Goal: Information Seeking & Learning: Learn about a topic

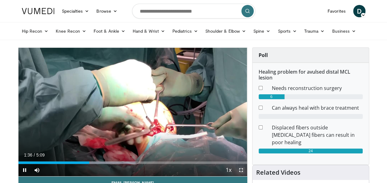
click at [240, 170] on span "Video Player" at bounding box center [241, 170] width 12 height 12
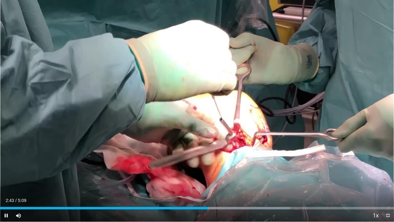
click at [319, 182] on div "Current Time 2:43 / Duration 5:09 Pause Skip Backward Skip Forward Mute Loaded …" at bounding box center [197, 215] width 394 height 12
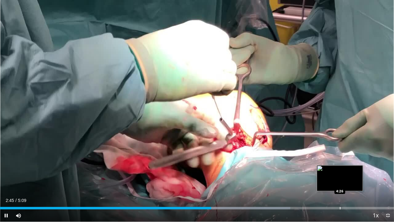
click at [340, 182] on div "Progress Bar" at bounding box center [340, 207] width 1 height 2
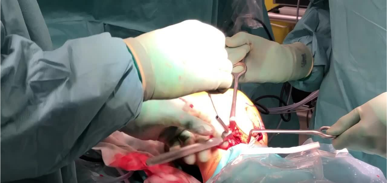
scroll to position [185, 0]
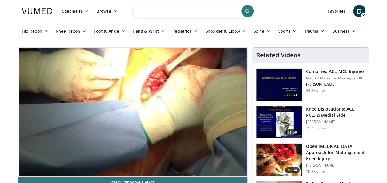
click at [163, 11] on input "Search topics, interventions" at bounding box center [193, 11] width 123 height 15
type input "**********"
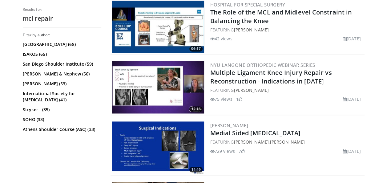
scroll to position [462, 0]
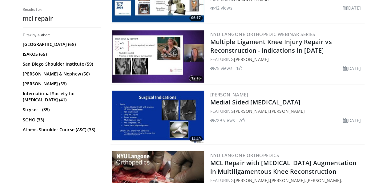
click at [170, 119] on img at bounding box center [158, 116] width 92 height 52
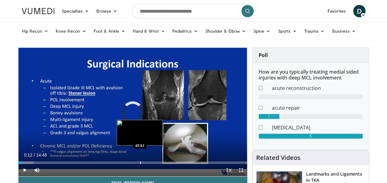
click at [140, 162] on div "Progress Bar" at bounding box center [140, 162] width 1 height 2
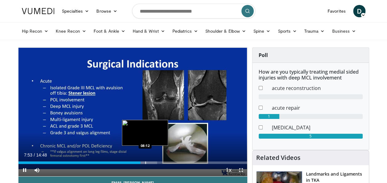
click at [145, 163] on div "Progress Bar" at bounding box center [145, 162] width 1 height 2
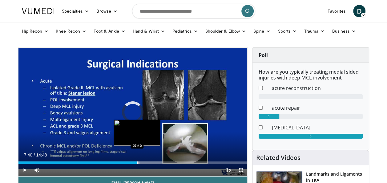
click at [137, 162] on div "Progress Bar" at bounding box center [137, 162] width 1 height 2
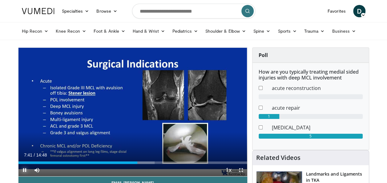
click at [23, 170] on span "Video Player" at bounding box center [24, 170] width 12 height 12
click at [23, 169] on span "Video Player" at bounding box center [24, 170] width 12 height 12
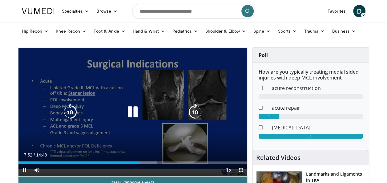
click at [72, 113] on icon "Video Player" at bounding box center [70, 111] width 17 height 17
click at [66, 111] on icon "Video Player" at bounding box center [70, 111] width 17 height 17
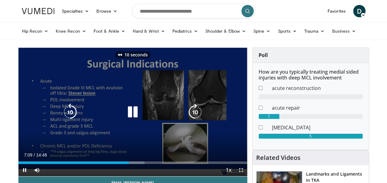
click at [131, 114] on icon "Video Player" at bounding box center [132, 111] width 17 height 17
click at [133, 112] on icon "Video Player" at bounding box center [132, 111] width 17 height 17
click at [132, 110] on icon "Video Player" at bounding box center [132, 111] width 17 height 17
click at [132, 113] on icon "Video Player" at bounding box center [132, 111] width 17 height 17
click at [130, 113] on icon "Video Player" at bounding box center [132, 111] width 17 height 17
